Goal: Transaction & Acquisition: Purchase product/service

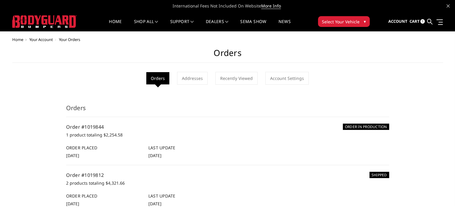
click at [417, 20] on span "Cart" at bounding box center [414, 21] width 10 height 5
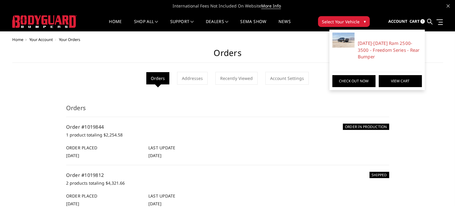
click at [391, 77] on link "View Cart" at bounding box center [399, 81] width 43 height 12
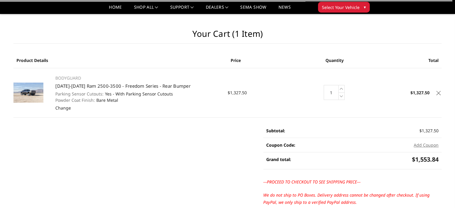
scroll to position [120, 0]
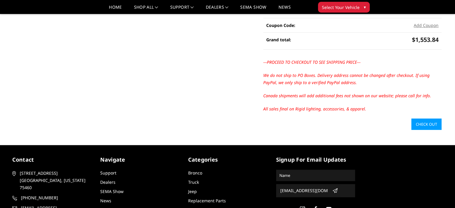
drag, startPoint x: 423, startPoint y: 126, endPoint x: 420, endPoint y: 122, distance: 4.7
click at [423, 125] on link "Check out" at bounding box center [426, 123] width 30 height 11
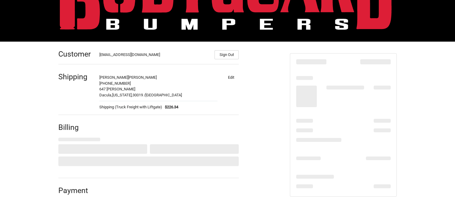
scroll to position [46, 0]
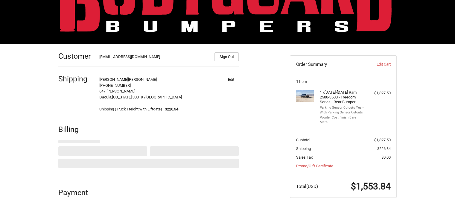
select select "US"
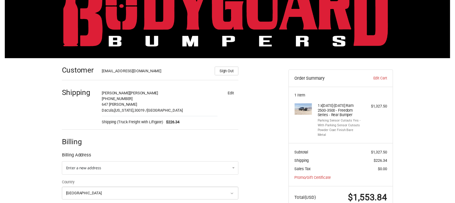
scroll to position [30, 0]
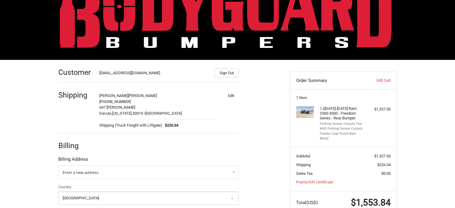
click at [228, 94] on button "Edit" at bounding box center [231, 95] width 16 height 8
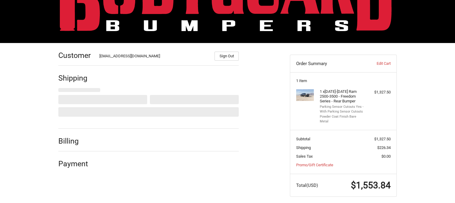
scroll to position [47, 0]
select select "GA"
select select "US"
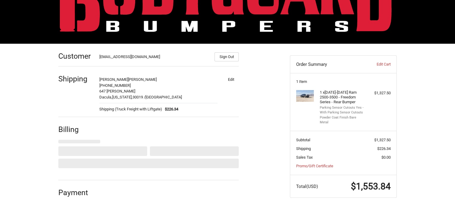
scroll to position [47, 0]
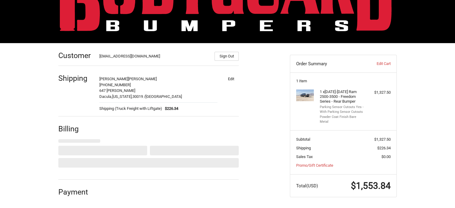
select select "US"
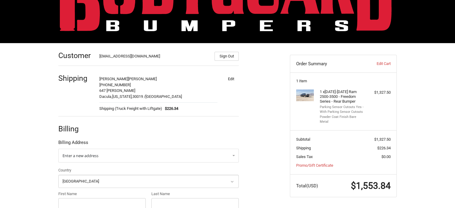
click at [234, 79] on button "Edit" at bounding box center [231, 78] width 16 height 8
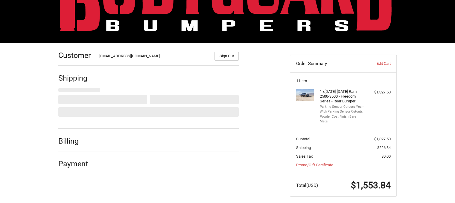
select select "US"
select select "GA"
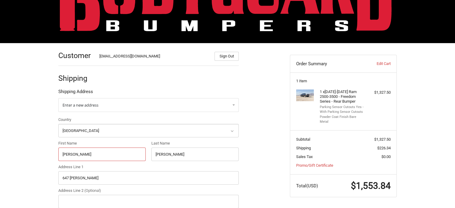
drag, startPoint x: 93, startPoint y: 158, endPoint x: 83, endPoint y: 158, distance: 10.5
click at [83, 158] on input "Joaquin" at bounding box center [101, 153] width 87 height 13
drag, startPoint x: 94, startPoint y: 176, endPoint x: 28, endPoint y: 177, distance: 66.7
paste input "2185 Winder Hwy"
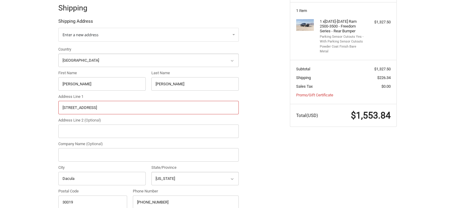
scroll to position [166, 0]
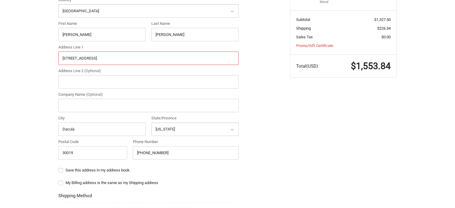
type input "2185 Winder Hwy"
drag, startPoint x: 82, startPoint y: 151, endPoint x: 36, endPoint y: 150, distance: 46.0
click at [35, 150] on div "Customer orders@bumperonly.com Sign Out Shipping Shipping Address Enter a new a…" at bounding box center [227, 148] width 455 height 451
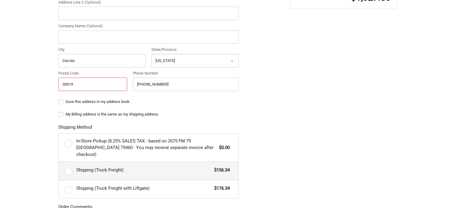
scroll to position [286, 0]
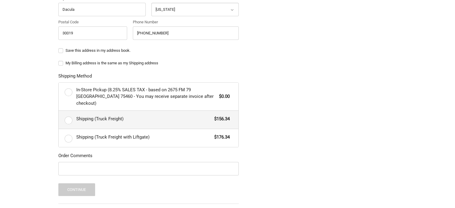
click at [158, 115] on span "Shipping (Truck Freight)" at bounding box center [143, 118] width 135 height 7
click at [59, 111] on input "Shipping (Truck Freight) $156.34" at bounding box center [59, 111] width 0 height 0
radio input "true"
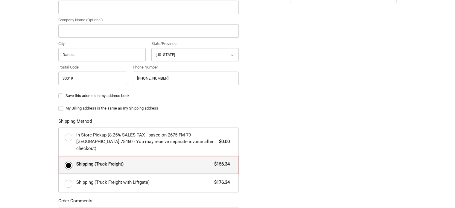
scroll to position [256, 0]
